Goal: Information Seeking & Learning: Learn about a topic

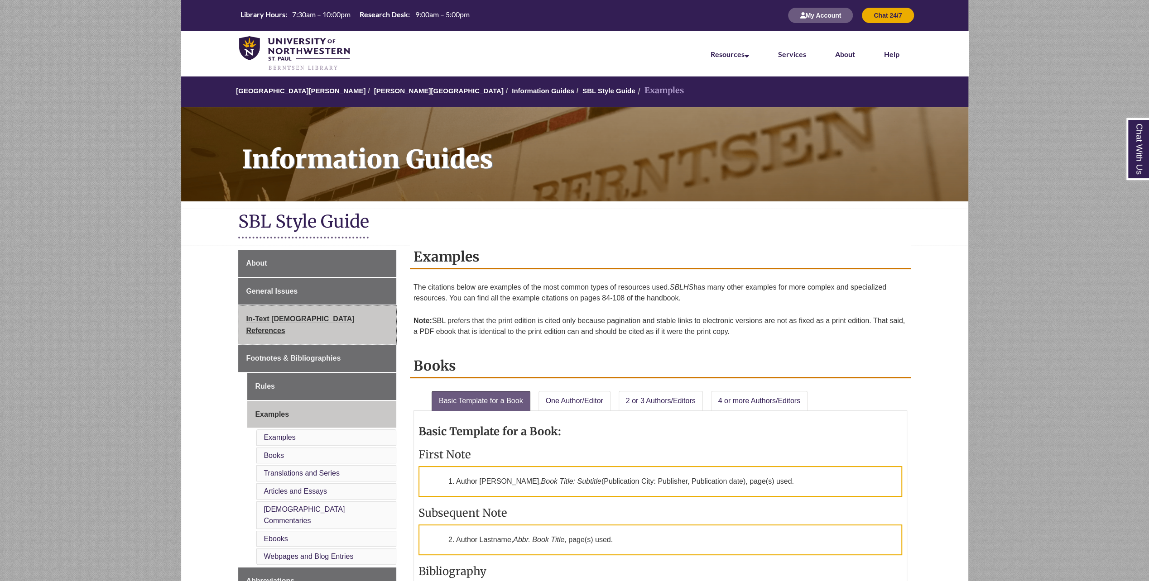
click at [331, 324] on link "In-Text [DEMOGRAPHIC_DATA] References" at bounding box center [317, 325] width 158 height 38
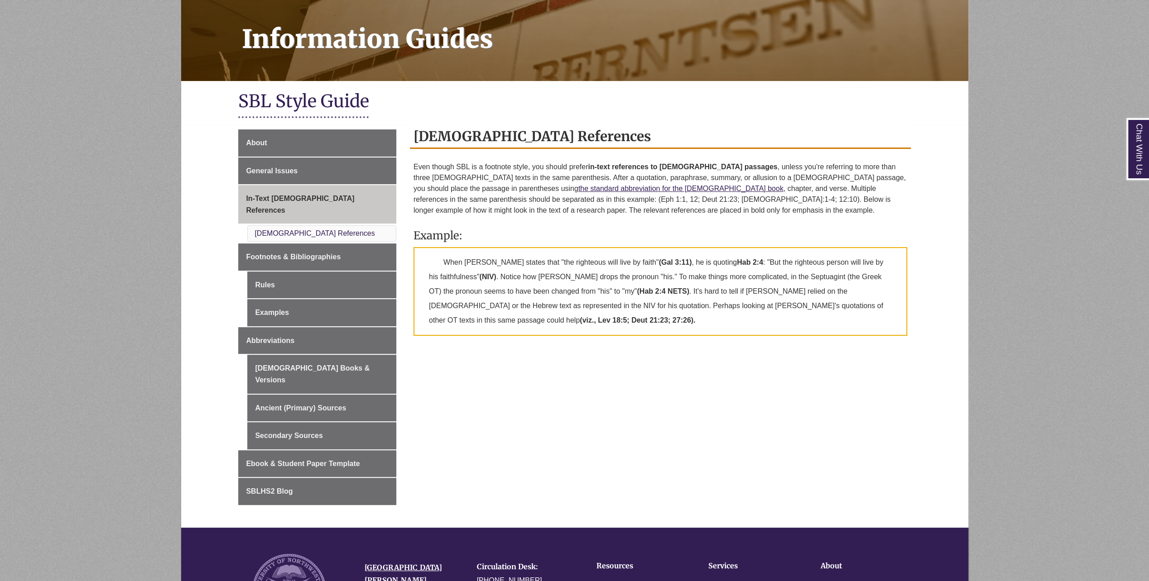
scroll to position [122, 0]
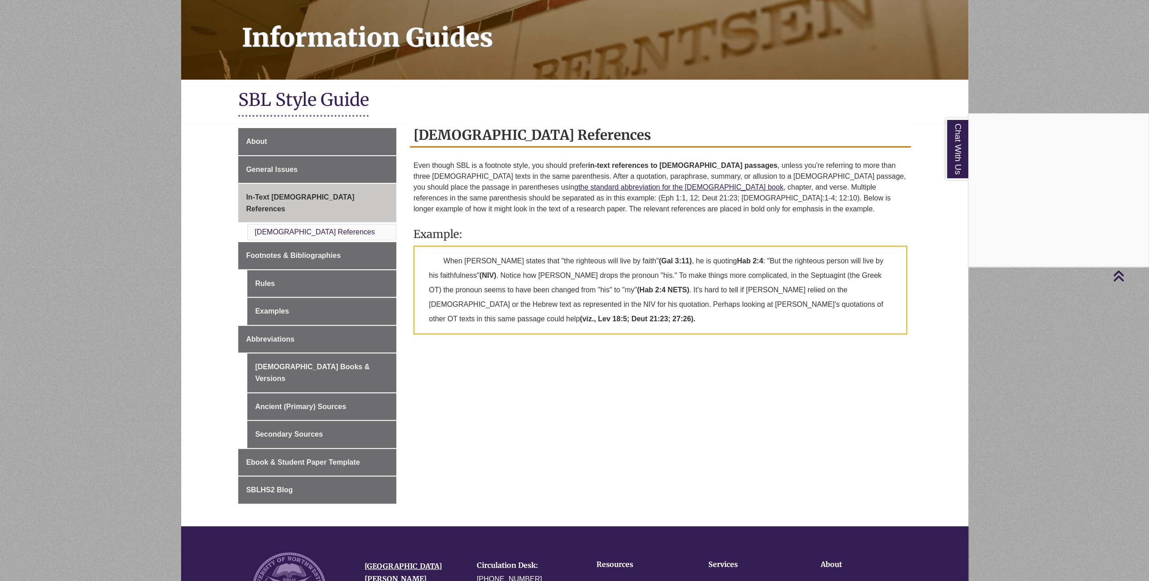
click at [270, 274] on div "Chat With Us" at bounding box center [574, 290] width 1149 height 581
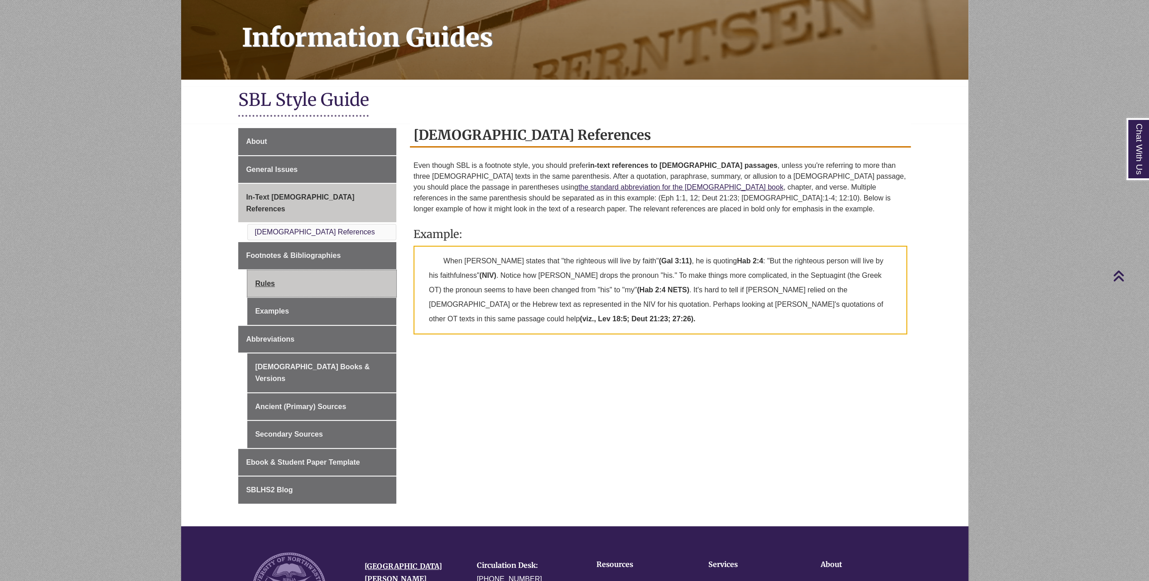
click at [266, 272] on link "Rules" at bounding box center [321, 283] width 149 height 27
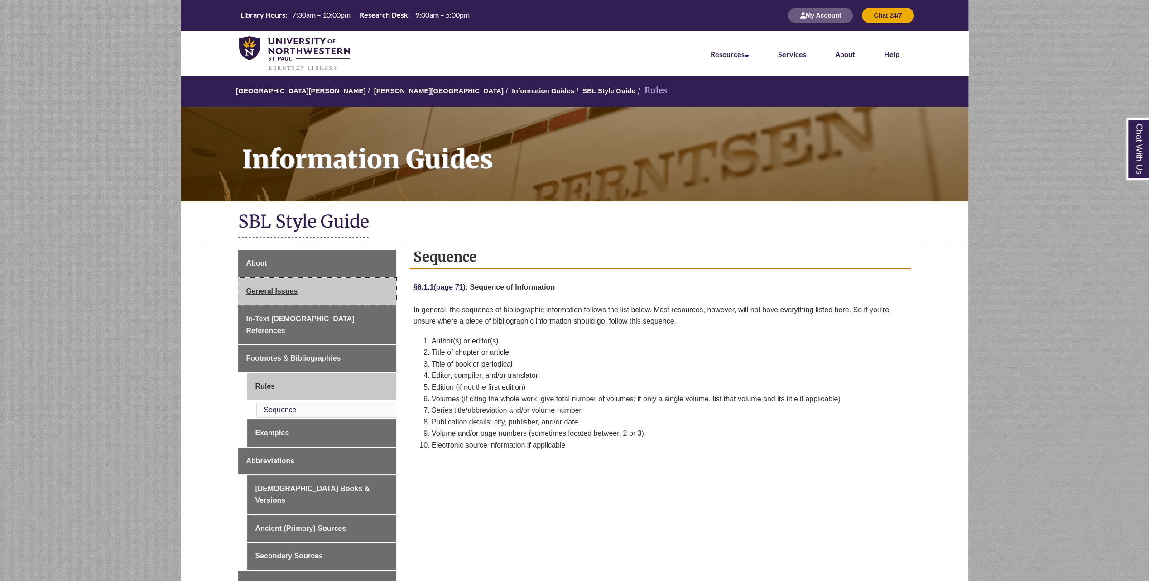
click at [280, 288] on span "General Issues" at bounding box center [272, 292] width 52 height 8
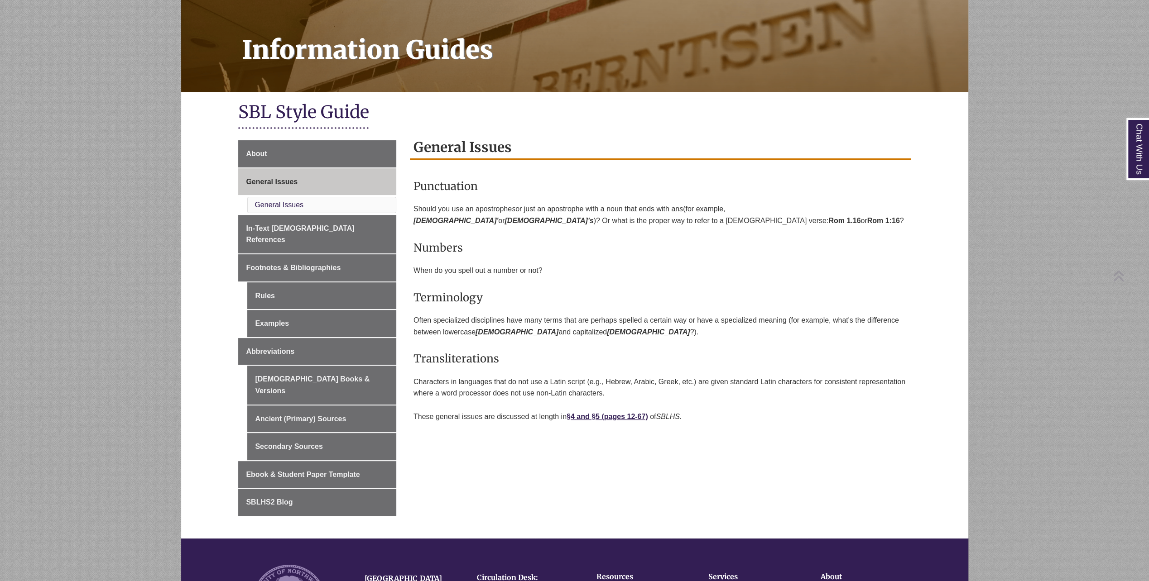
scroll to position [110, 0]
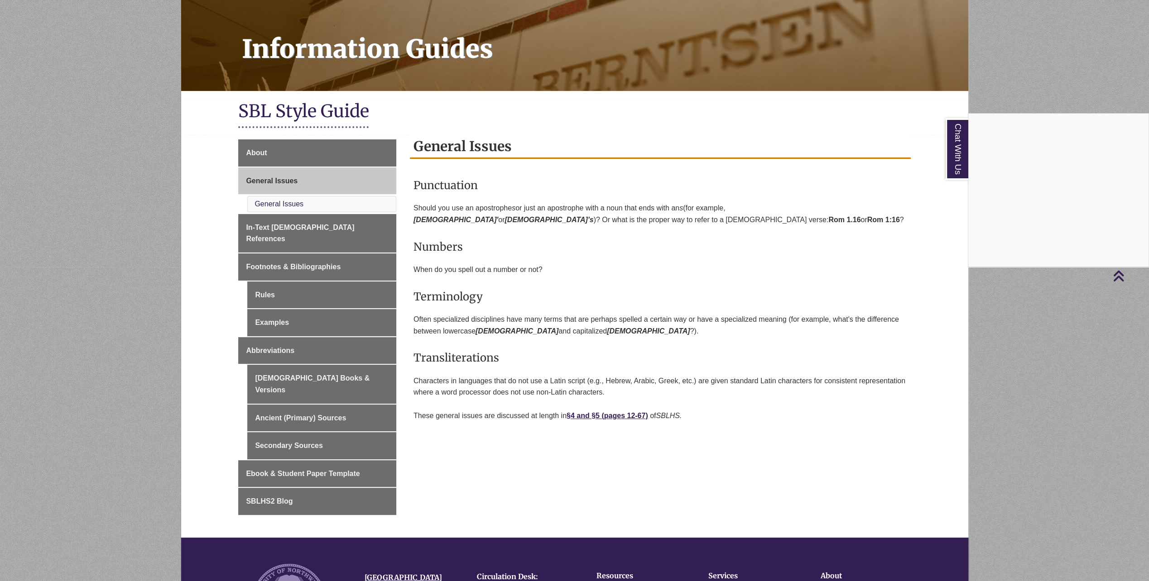
click at [286, 227] on div "Chat With Us" at bounding box center [574, 290] width 1149 height 581
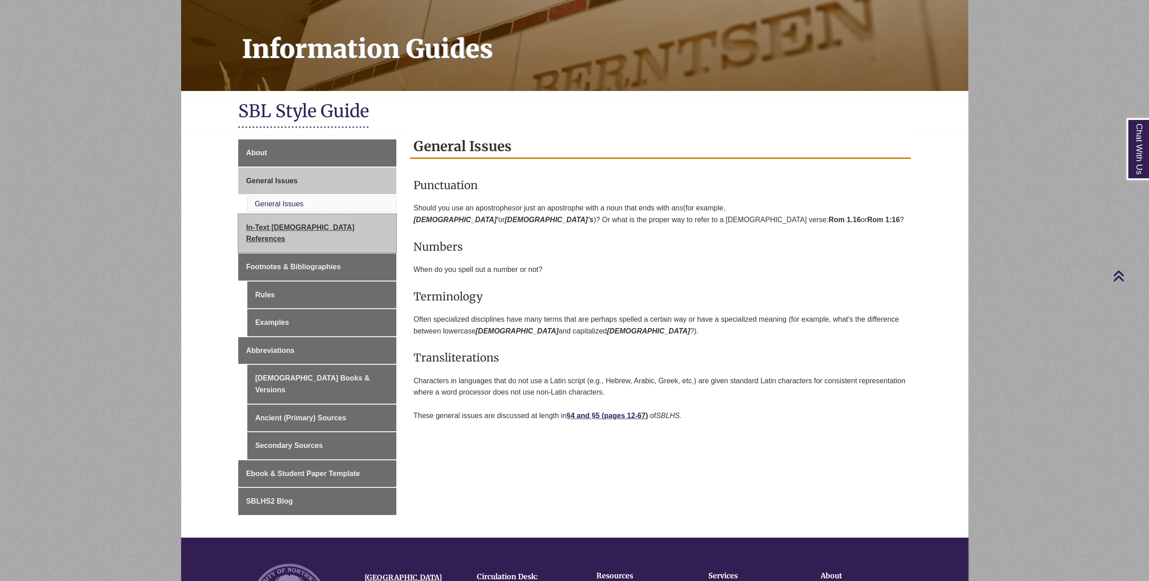
click at [286, 227] on span "In-Text [DEMOGRAPHIC_DATA] References" at bounding box center [300, 233] width 108 height 19
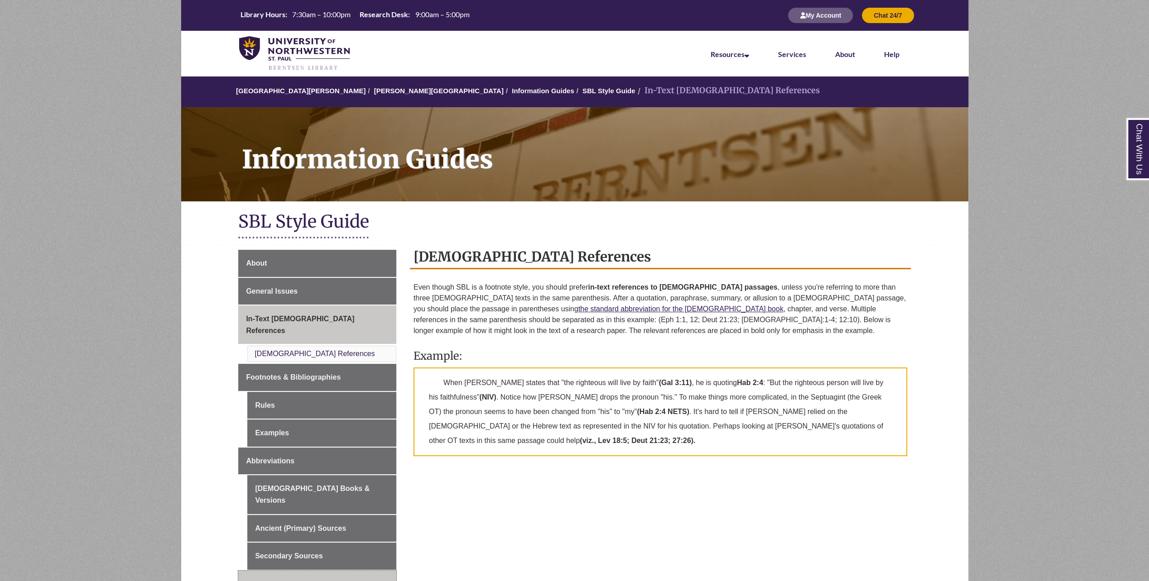
click at [299, 580] on span "Ebook & Student Paper Template" at bounding box center [303, 584] width 114 height 8
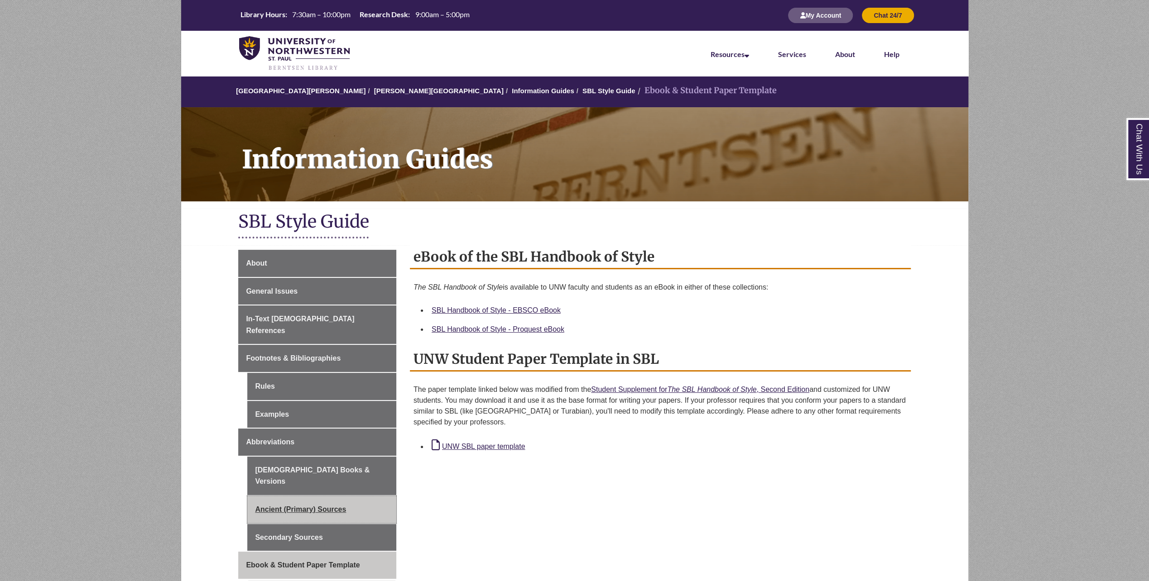
click at [306, 496] on link "Ancient (Primary) Sources" at bounding box center [321, 509] width 149 height 27
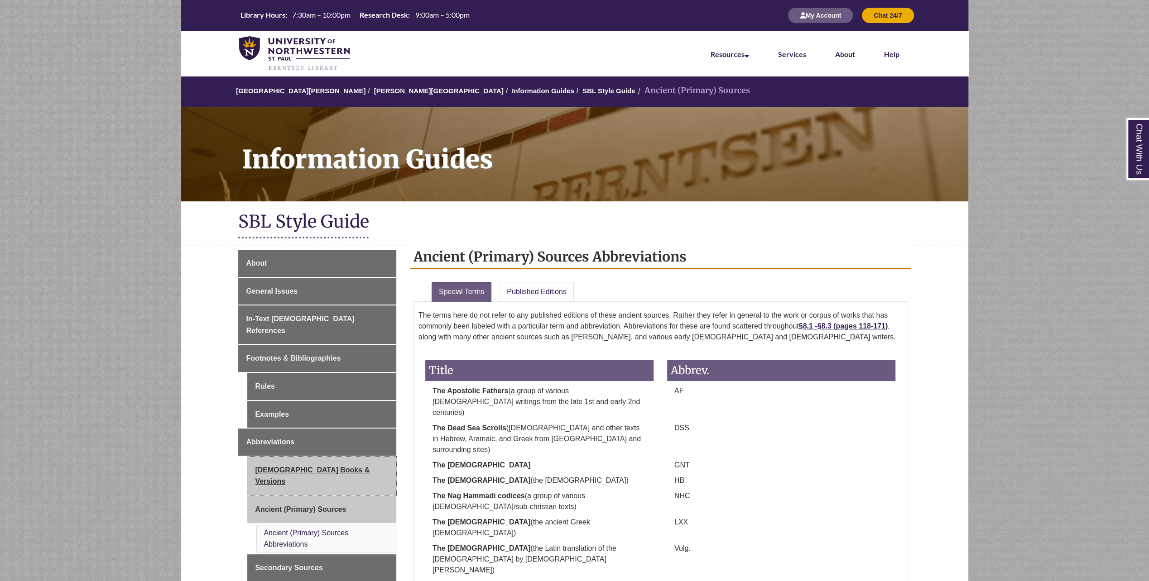
click at [307, 462] on link "[DEMOGRAPHIC_DATA] Books & Versions" at bounding box center [321, 476] width 149 height 38
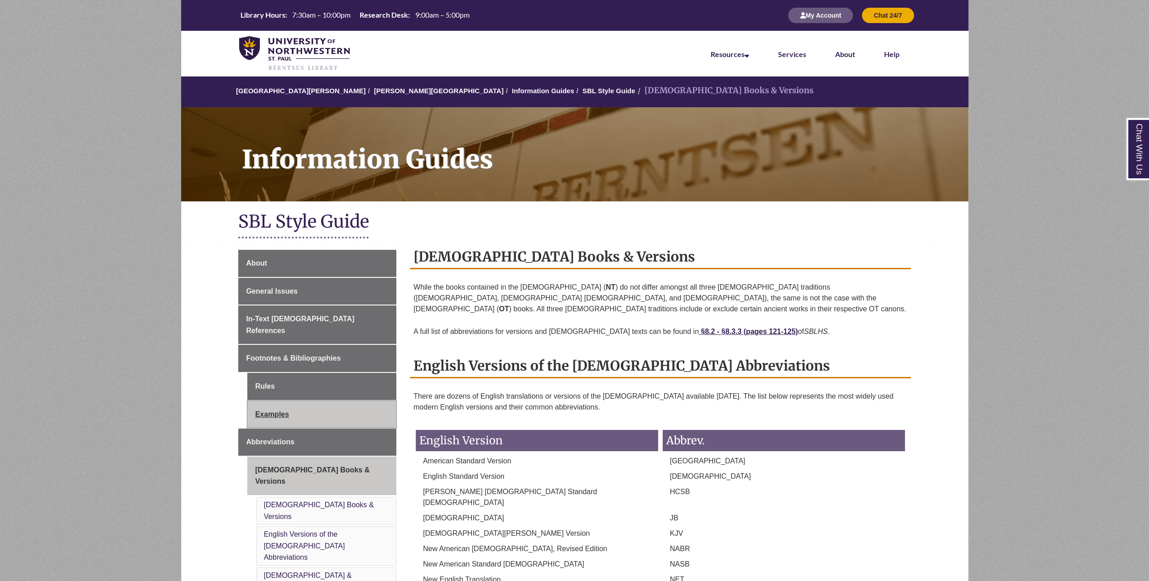
click at [283, 401] on link "Examples" at bounding box center [321, 414] width 149 height 27
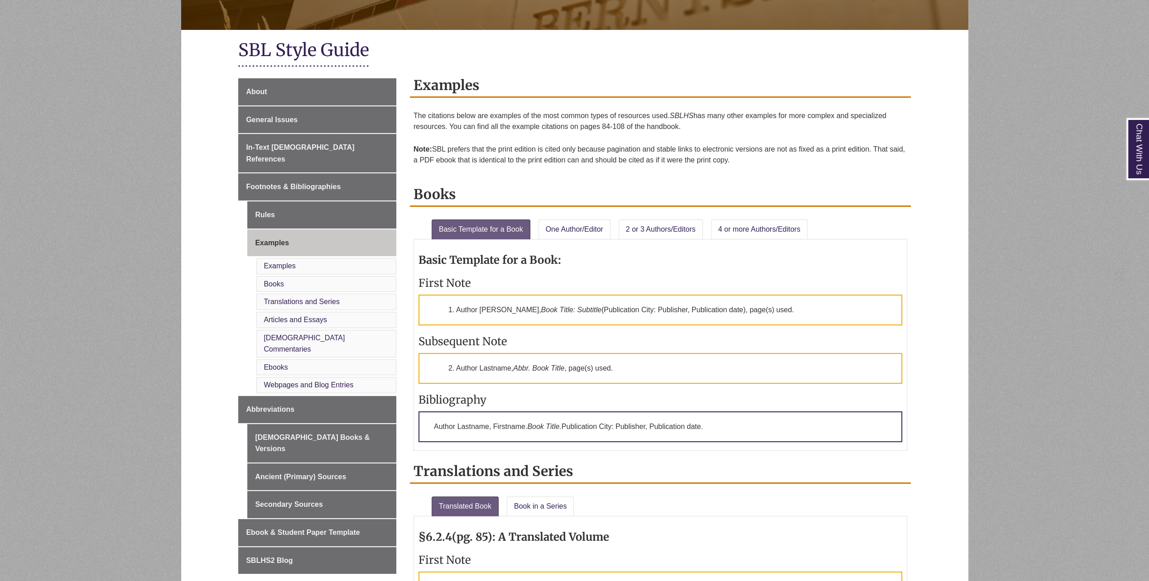
scroll to position [182, 0]
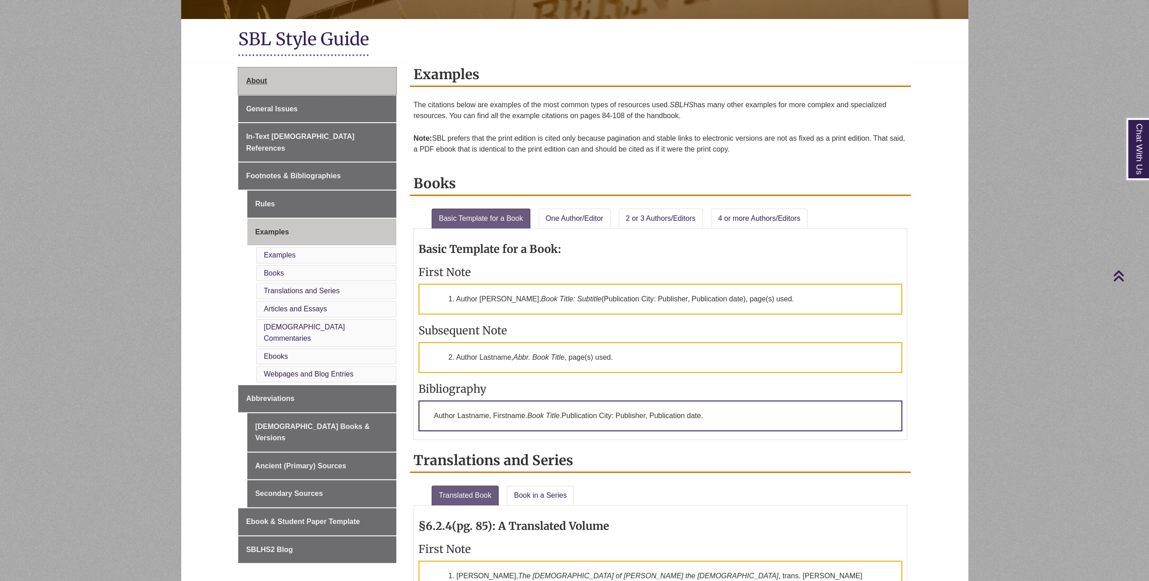
click at [251, 86] on link "About" at bounding box center [317, 80] width 158 height 27
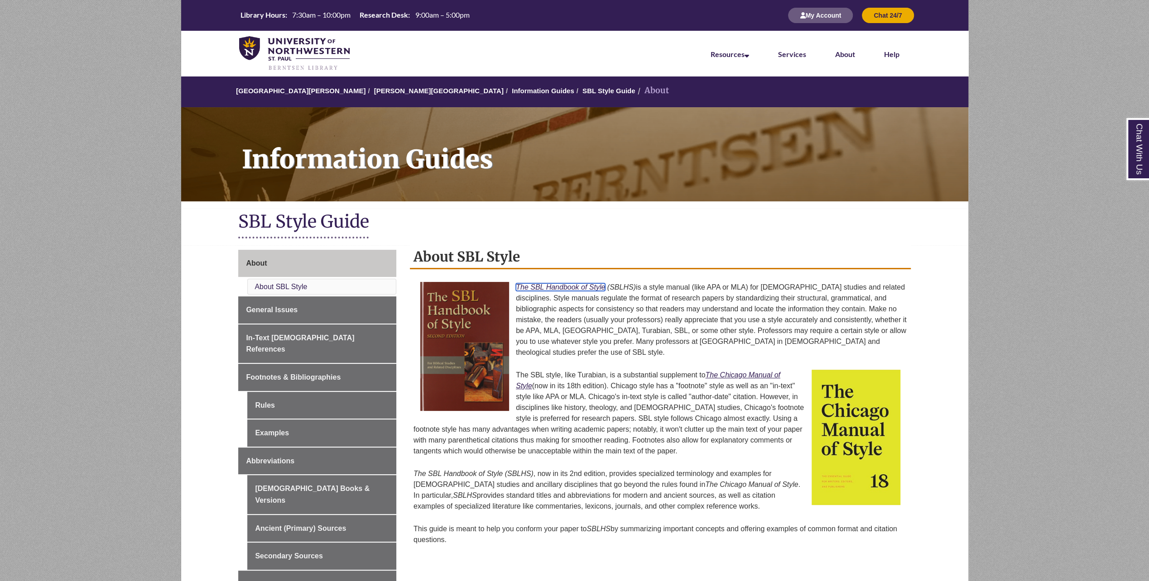
click at [552, 285] on em "The SBL Handbook of Style" at bounding box center [560, 287] width 89 height 8
